Goal: Navigation & Orientation: Find specific page/section

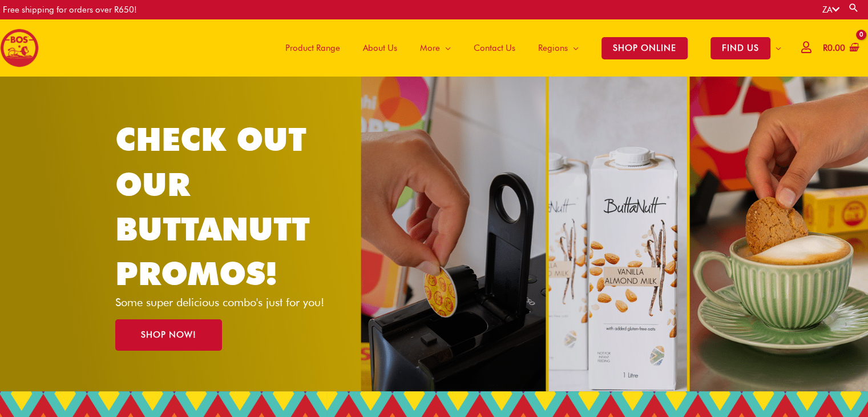
click at [370, 44] on span "About Us" at bounding box center [380, 48] width 34 height 34
click at [312, 46] on span "Product Range" at bounding box center [312, 48] width 55 height 34
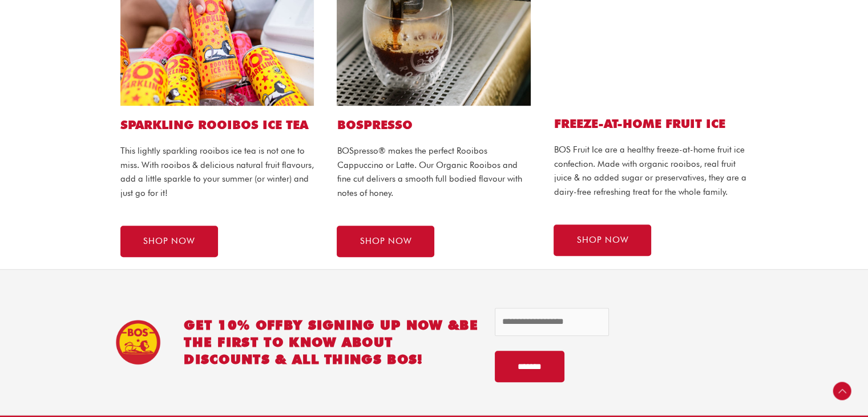
scroll to position [754, 0]
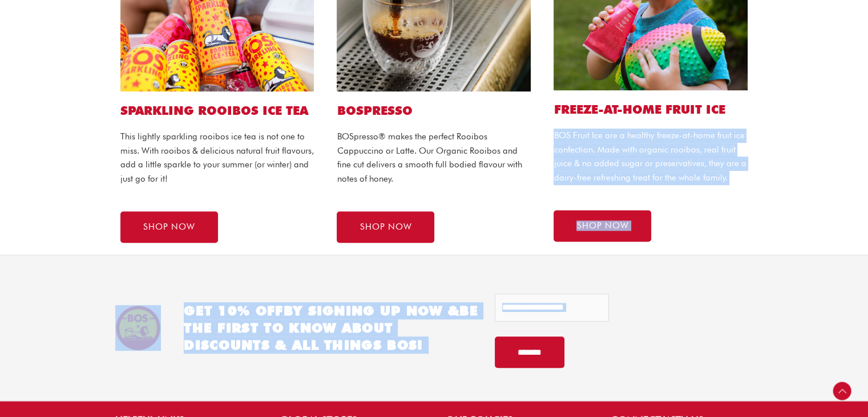
drag, startPoint x: 867, startPoint y: 257, endPoint x: 861, endPoint y: 103, distance: 154.2
click at [861, 103] on section "SPARKLING ROOIBOS ICE TEA This lightly sparkling rooibos ice tea is not one to …" at bounding box center [434, 70] width 868 height 368
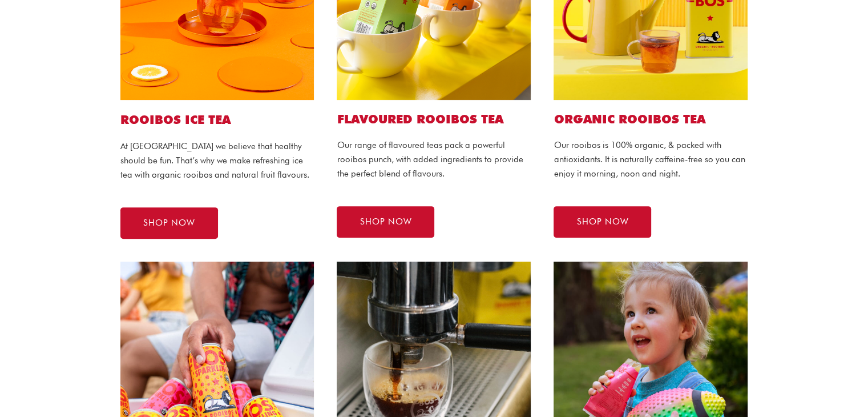
scroll to position [25, 0]
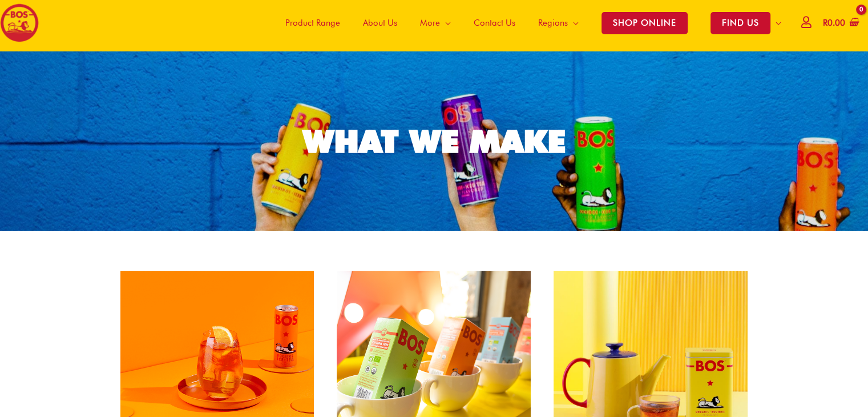
click at [322, 15] on span "Product Range" at bounding box center [312, 23] width 55 height 34
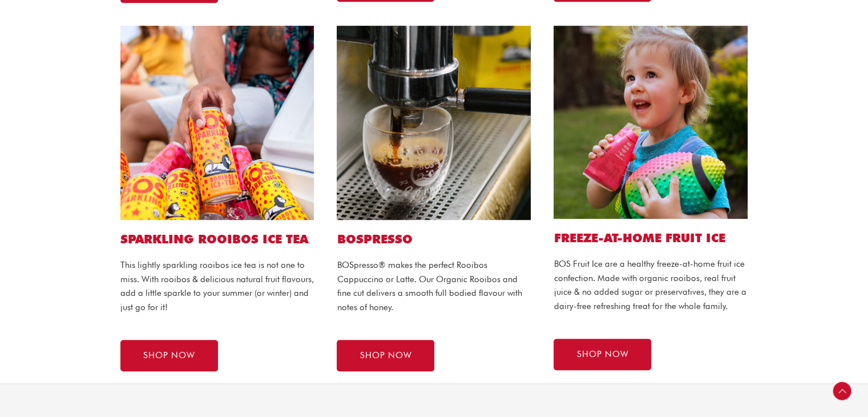
scroll to position [584, 0]
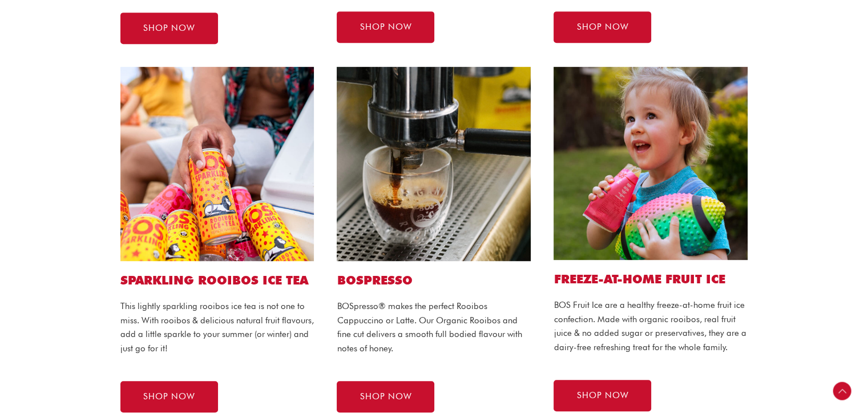
click at [398, 284] on h2 "BOSPRESSO" at bounding box center [434, 279] width 194 height 15
click at [404, 67] on img at bounding box center [434, 164] width 194 height 194
click at [402, 110] on img at bounding box center [434, 164] width 194 height 194
click at [211, 289] on div "SPARKLING ROOIBOS ICE TEA This lightly sparkling rooibos ice tea is not one to …" at bounding box center [217, 239] width 217 height 368
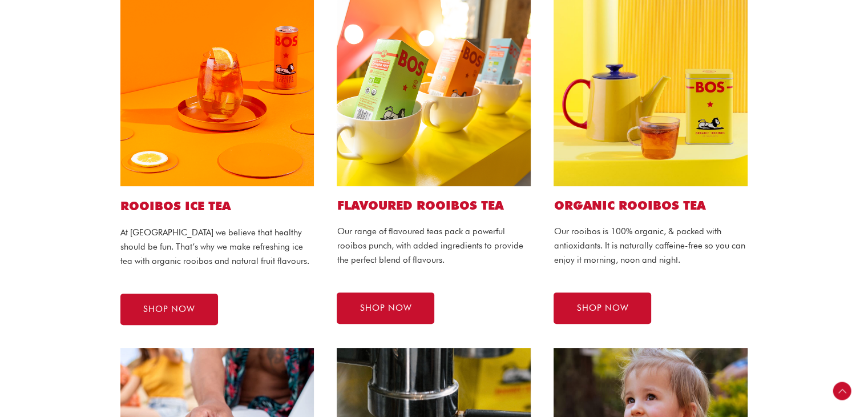
scroll to position [280, 0]
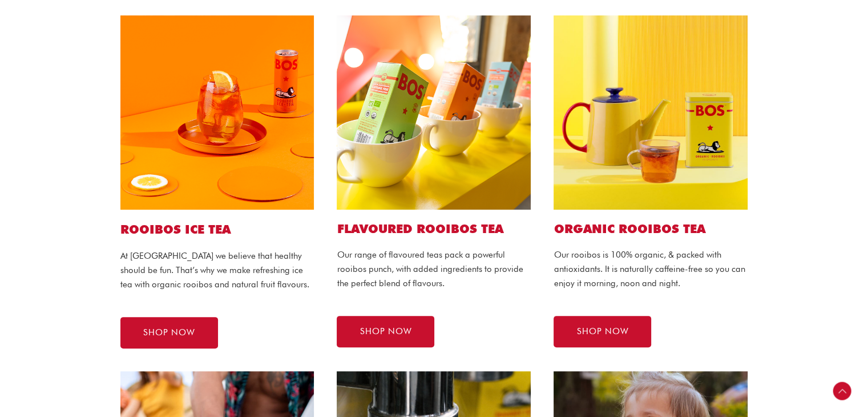
click at [387, 157] on img at bounding box center [434, 112] width 194 height 194
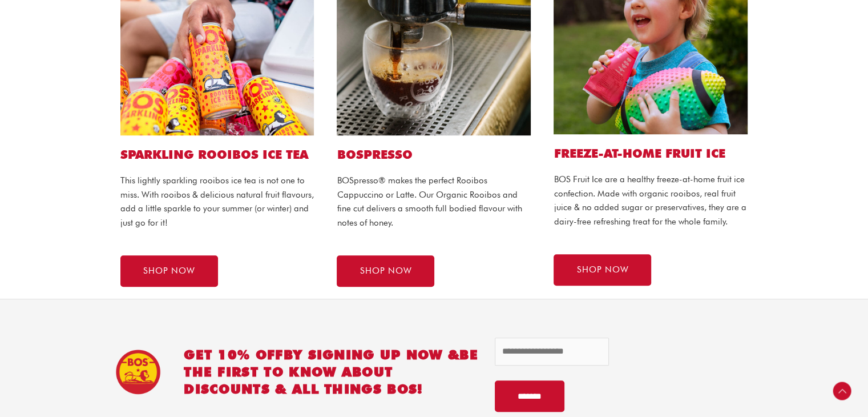
scroll to position [716, 0]
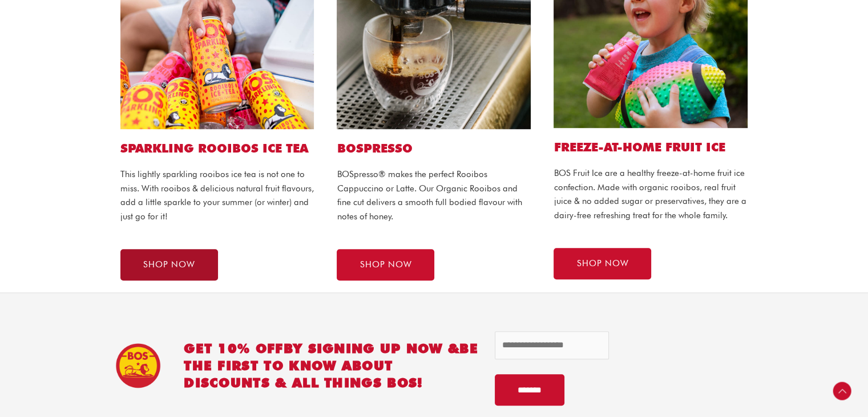
click at [177, 272] on link "SHOP NOW" at bounding box center [169, 264] width 98 height 31
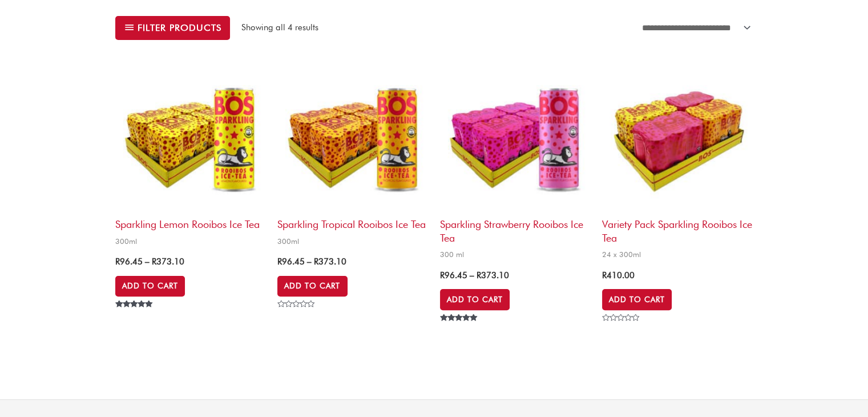
scroll to position [21, 0]
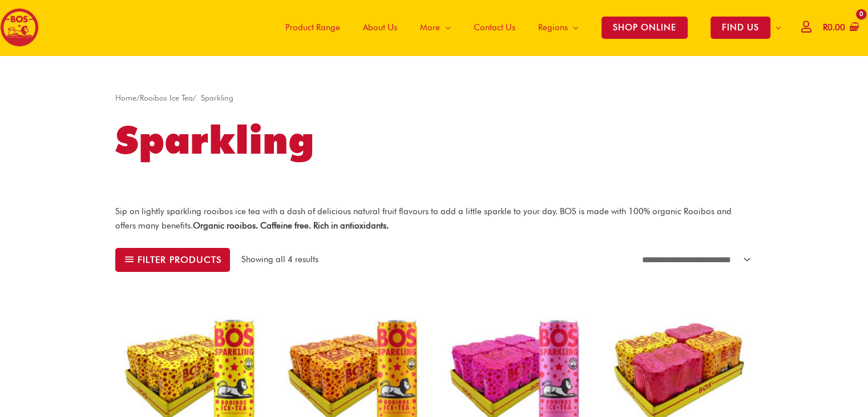
click at [297, 19] on span "Product Range" at bounding box center [312, 27] width 55 height 34
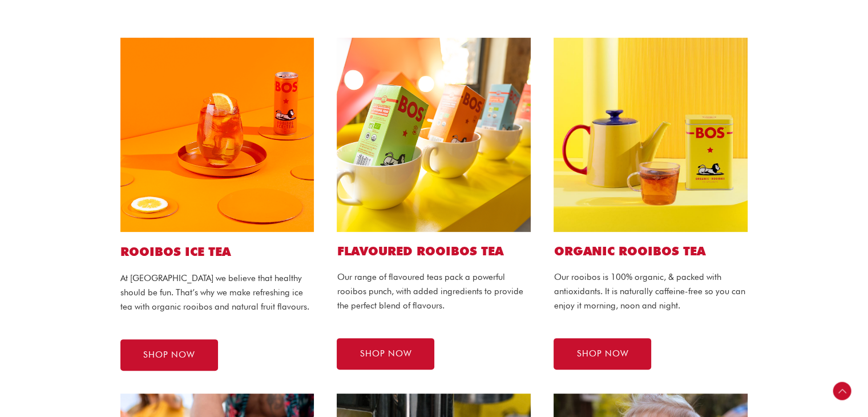
scroll to position [261, 0]
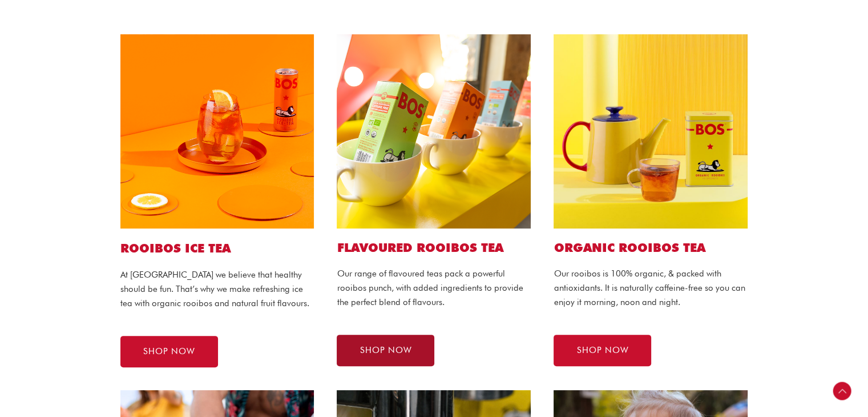
click at [356, 346] on link "SHOP NOW" at bounding box center [386, 349] width 98 height 31
click at [357, 350] on link "SHOP NOW" at bounding box center [386, 349] width 98 height 31
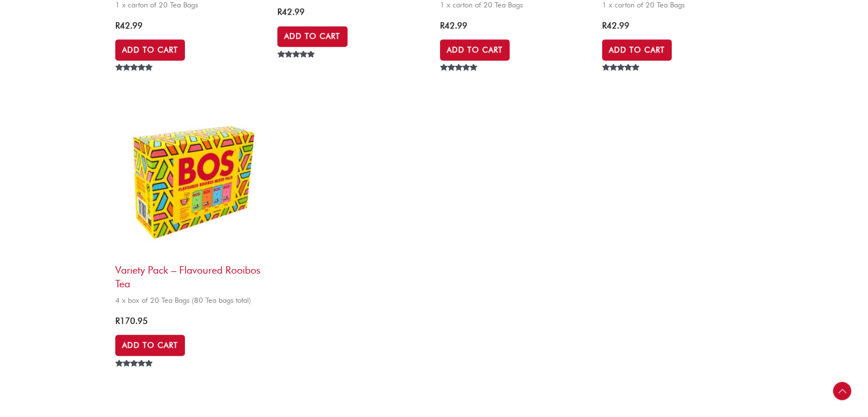
scroll to position [634, 0]
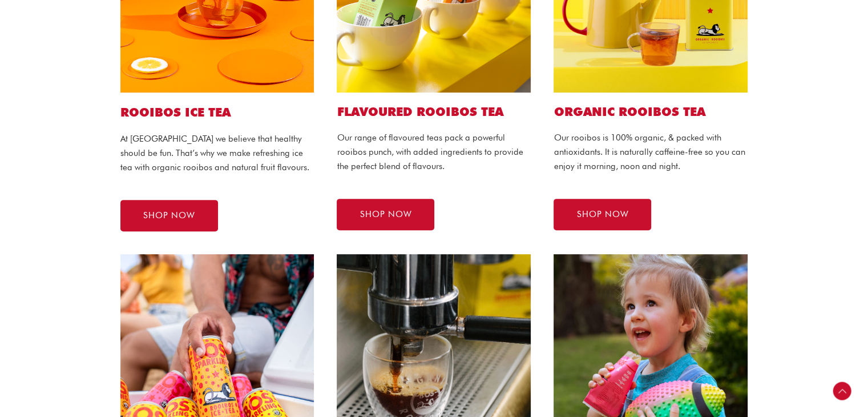
scroll to position [376, 0]
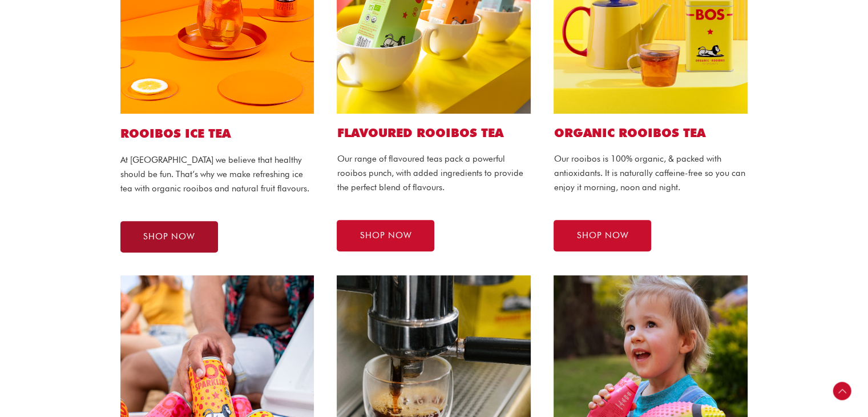
click at [179, 240] on span "SHOP NOW" at bounding box center [169, 236] width 52 height 9
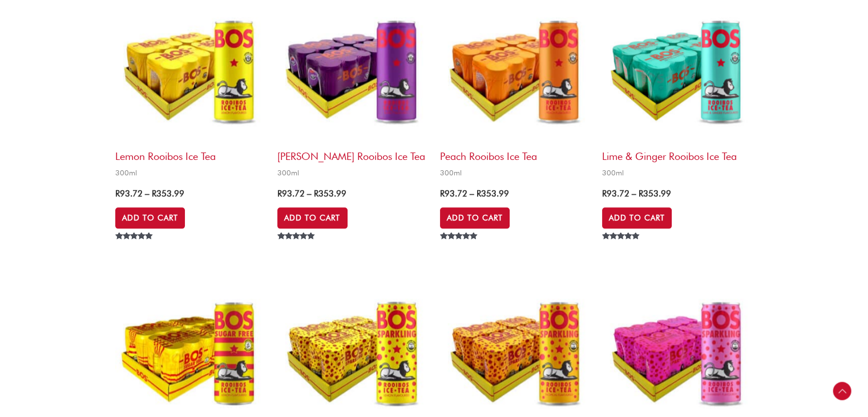
scroll to position [1304, 0]
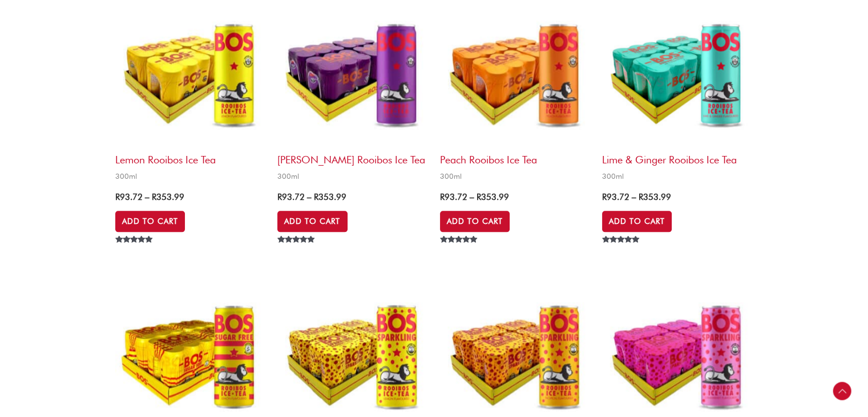
drag, startPoint x: 867, startPoint y: 204, endPoint x: 864, endPoint y: 257, distance: 53.1
click at [864, 257] on div "**********" at bounding box center [434, 145] width 868 height 2747
click at [867, 268] on html "Skip to content Free shipping for orders over R650! ZA Search for: Search Main …" at bounding box center [434, 223] width 868 height 3054
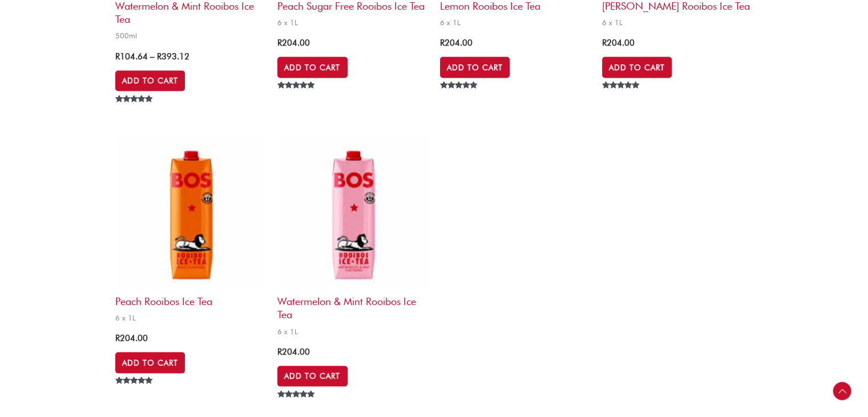
scroll to position [2332, 0]
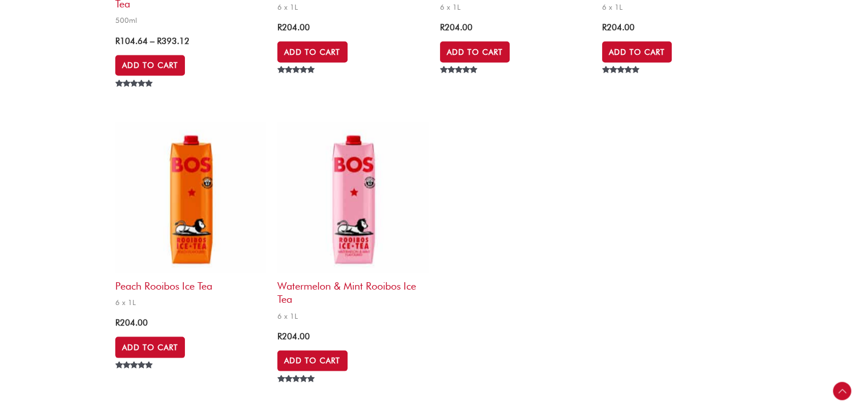
drag, startPoint x: 863, startPoint y: 336, endPoint x: 865, endPoint y: 296, distance: 40.6
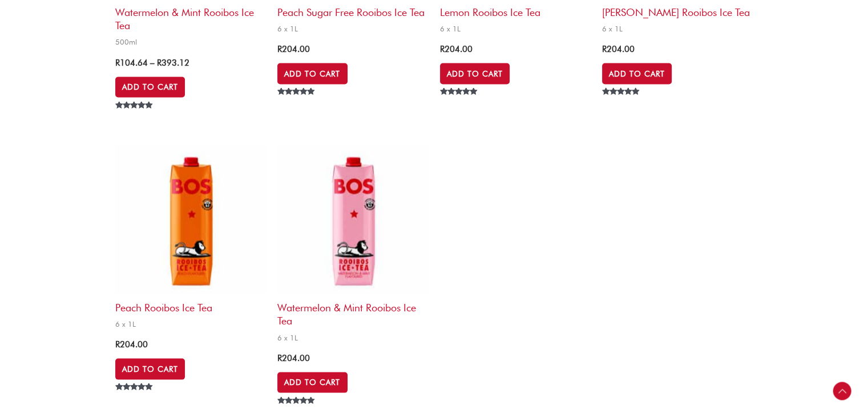
scroll to position [2292, 0]
